Goal: Complete application form: Complete application form

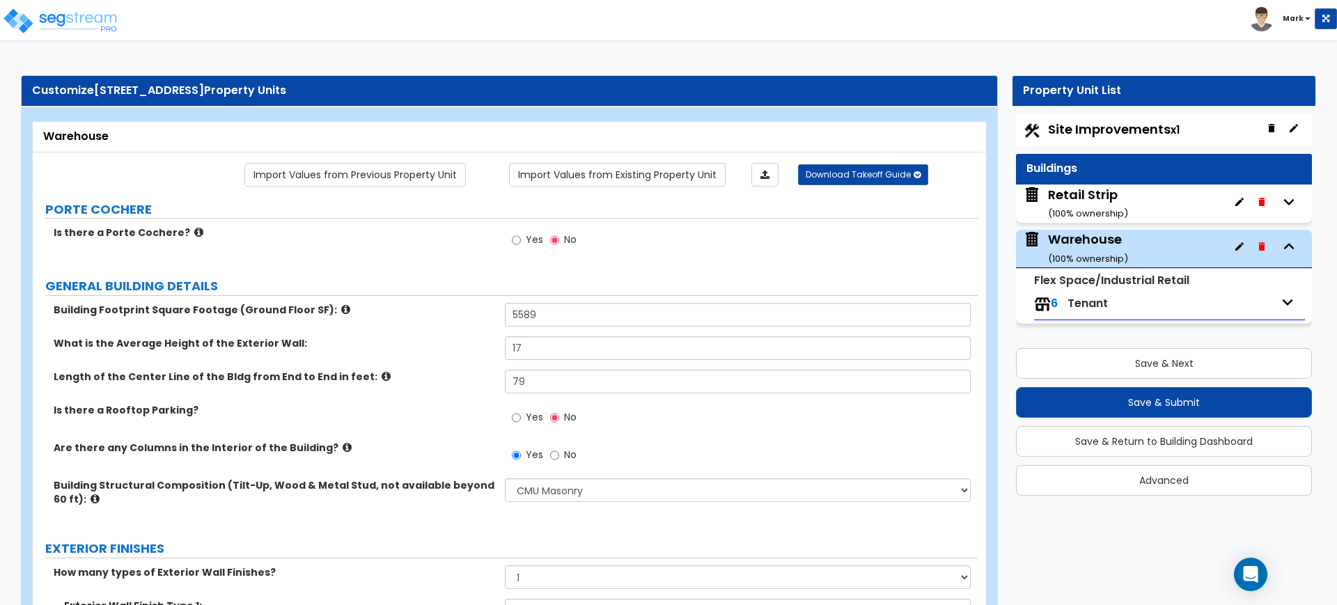
select select "6"
select select "1"
select select "10"
select select "2"
select select "1"
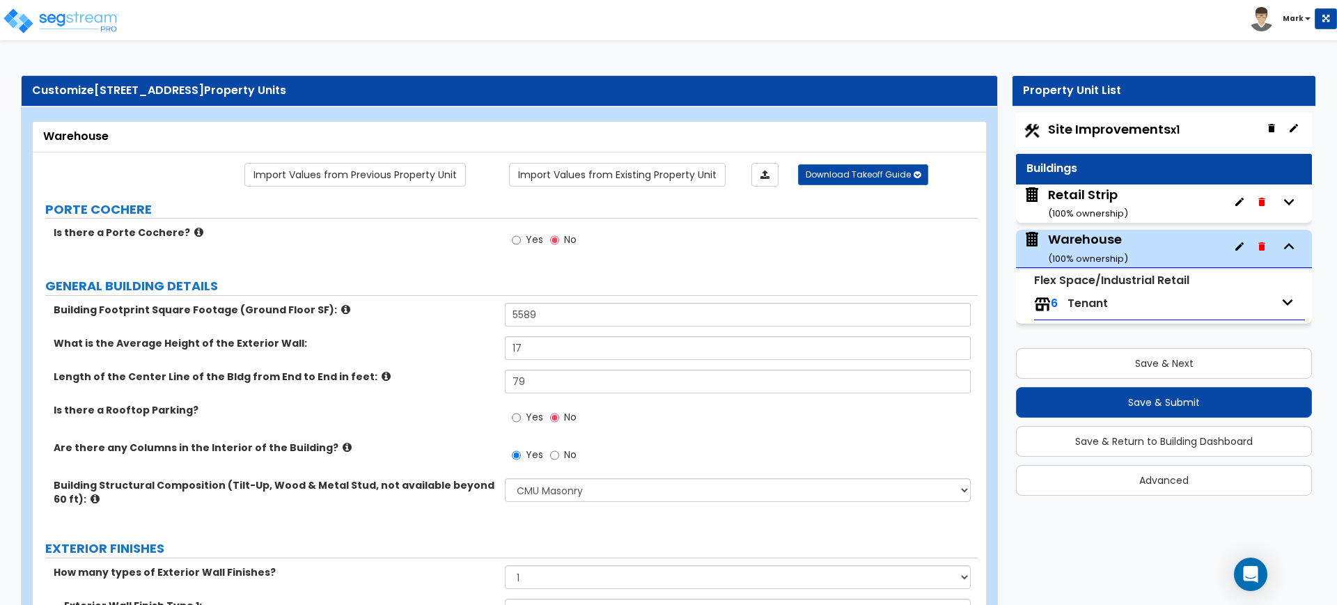
select select "4"
select select "1"
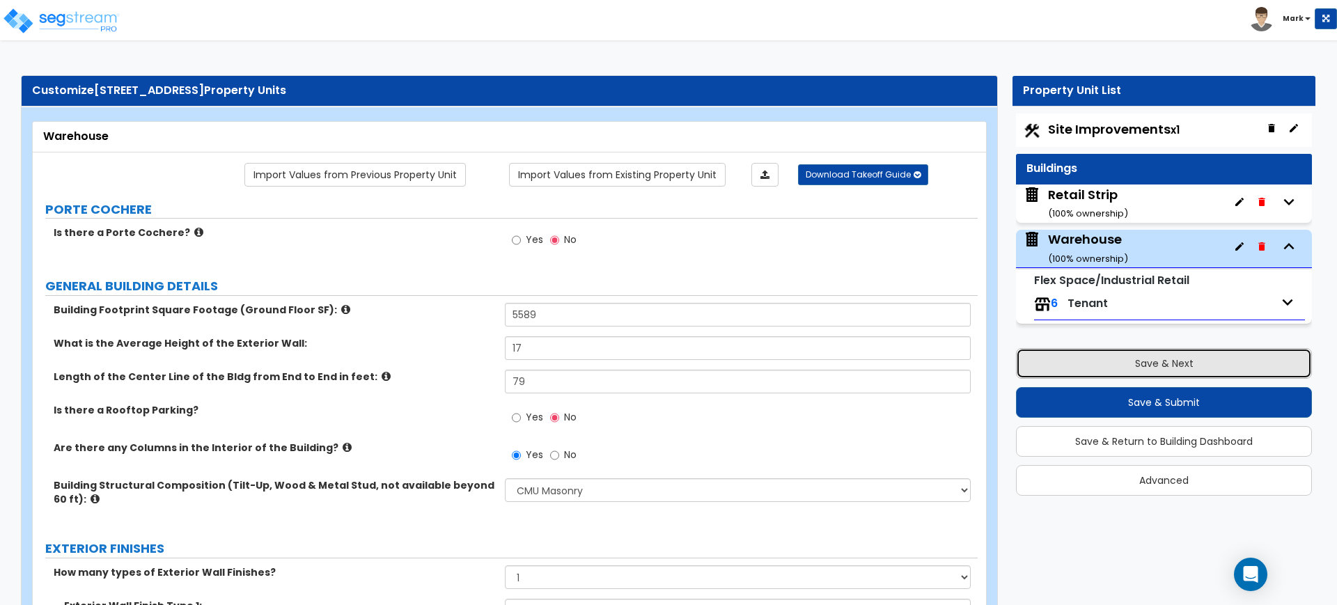
click at [1124, 356] on button "Save & Next" at bounding box center [1164, 363] width 296 height 31
